Goal: Task Accomplishment & Management: Manage account settings

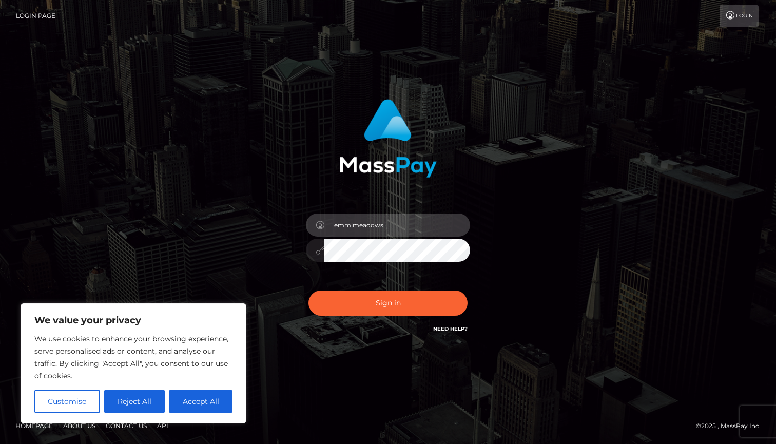
type input "emmimeaodws"
click at [388, 303] on button "Sign in" at bounding box center [387, 302] width 159 height 25
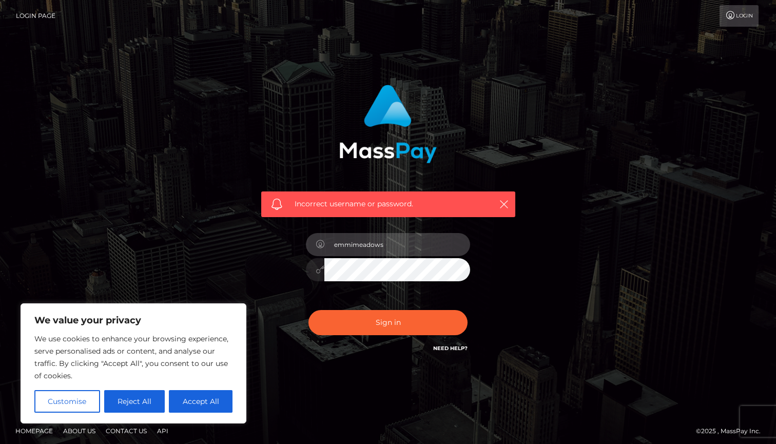
type input "emmimeadows"
click at [388, 322] on button "Sign in" at bounding box center [387, 322] width 159 height 25
click at [447, 347] on link "Need Help?" at bounding box center [450, 348] width 34 height 7
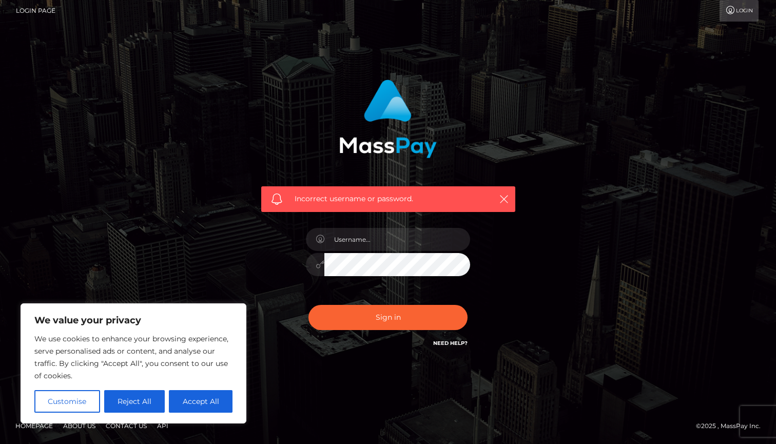
scroll to position [4, 0]
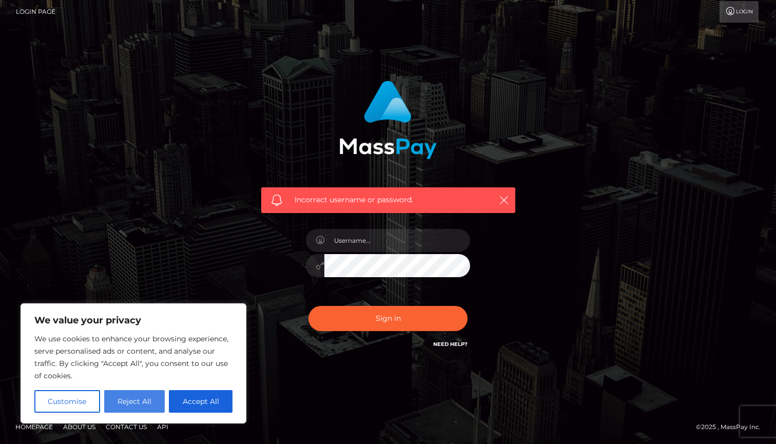
click at [137, 402] on button "Reject All" at bounding box center [134, 401] width 61 height 23
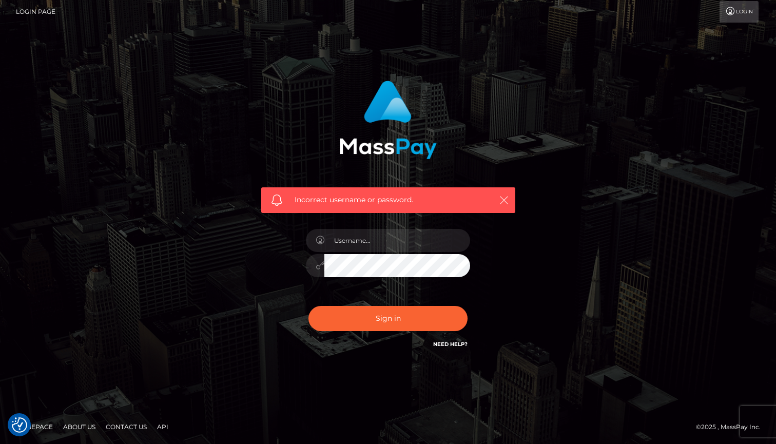
click at [499, 203] on icon "button" at bounding box center [504, 200] width 10 height 10
click at [503, 200] on icon "button" at bounding box center [504, 200] width 10 height 10
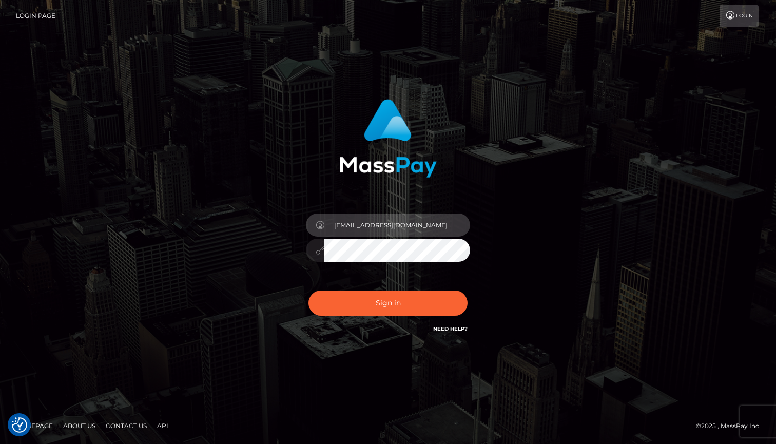
type input "emmimeadows@gmail.com"
click at [388, 303] on button "Sign in" at bounding box center [387, 302] width 159 height 25
